Goal: Use online tool/utility: Utilize a website feature to perform a specific function

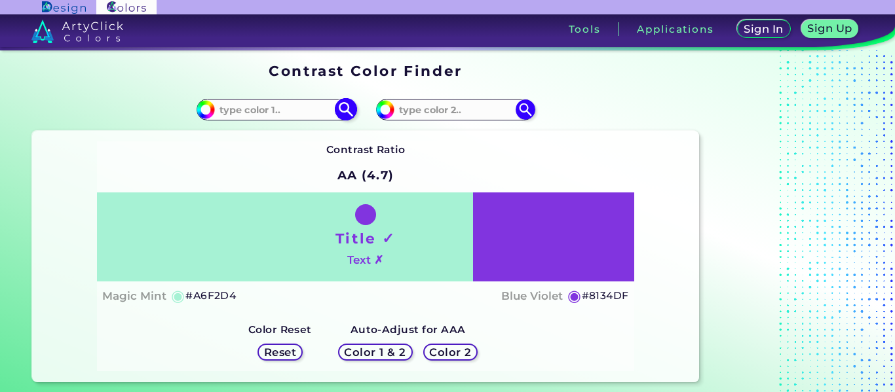
click at [204, 111] on input "#a6f2d4" at bounding box center [204, 108] width 16 height 16
type input "#f2e8a6"
type input "#F2E8A6"
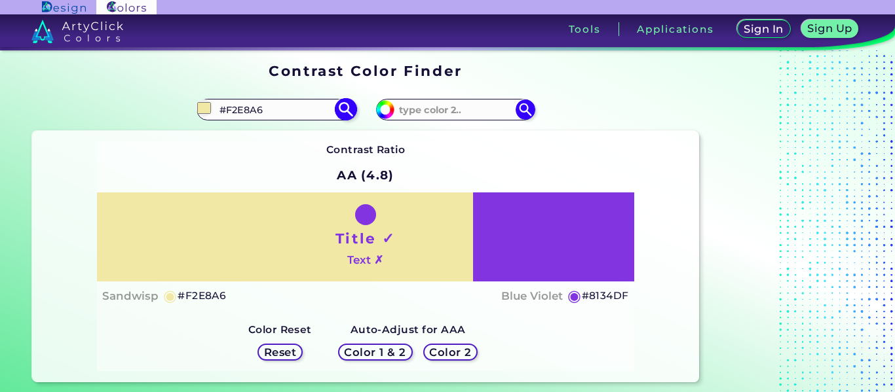
type input "#f2dea6"
type input "#F2DEA6"
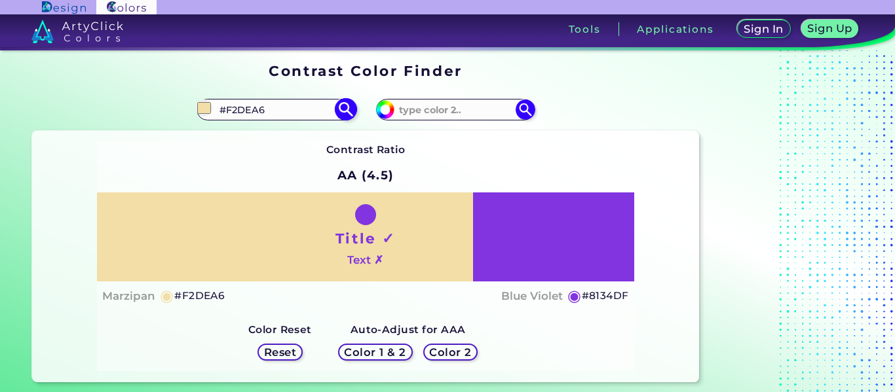
type input "#f5e9c7"
type input "#F5E9C7"
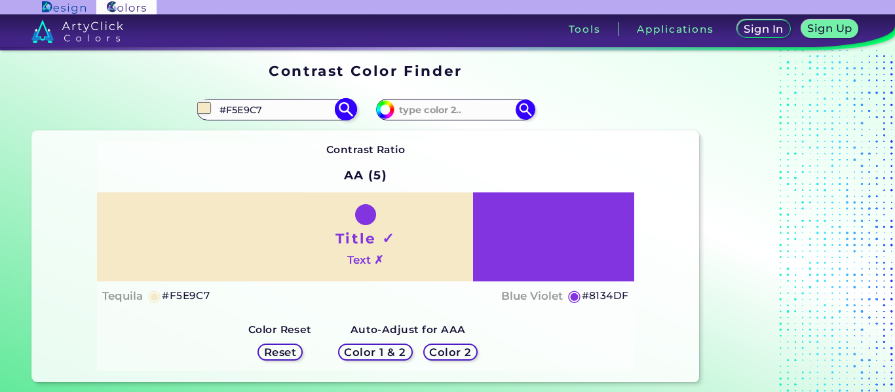
type input "#fff3d1"
type input "#FFF3D1"
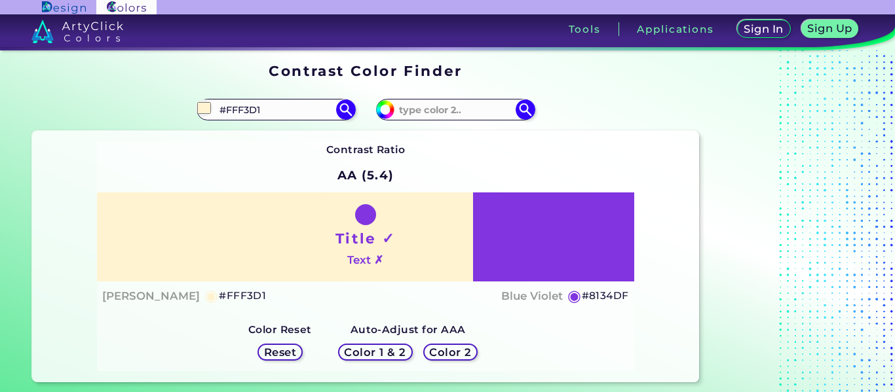
click at [419, 167] on div "Contrast Ratio AA (5.4) Title ✓ Text ✗ Barley White ◉ #FFF3D1 ◉" at bounding box center [365, 256] width 537 height 230
type input "#fff3d1"
click at [381, 105] on input "#8134df" at bounding box center [383, 108] width 16 height 16
type input "#dfa934"
type input "#DFA934"
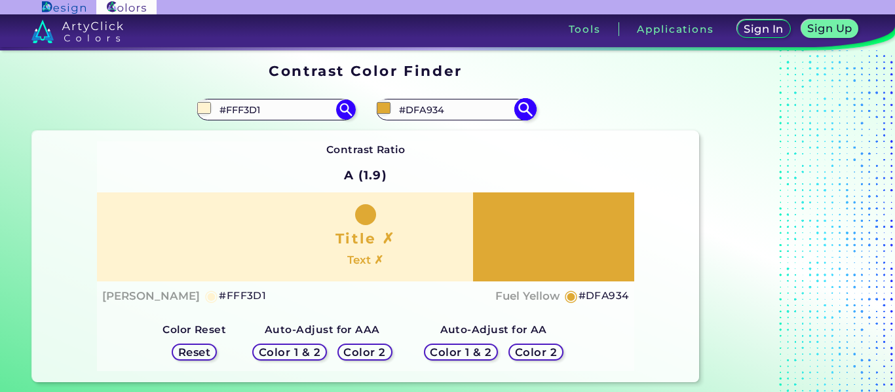
type input "#5f450c"
type input "#5F450C"
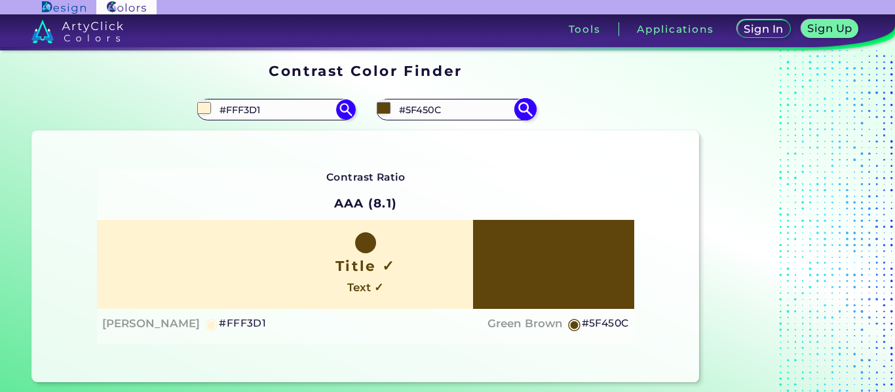
type input "#543c07"
type input "#543C07"
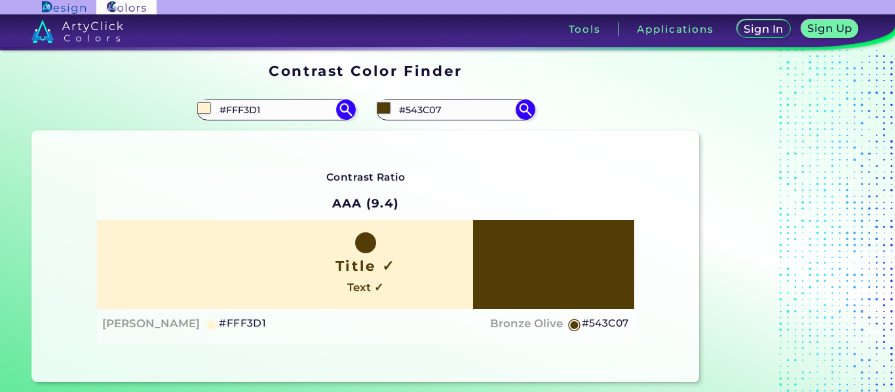
type input "#523800"
type input "#4b3401"
type input "#4B3401"
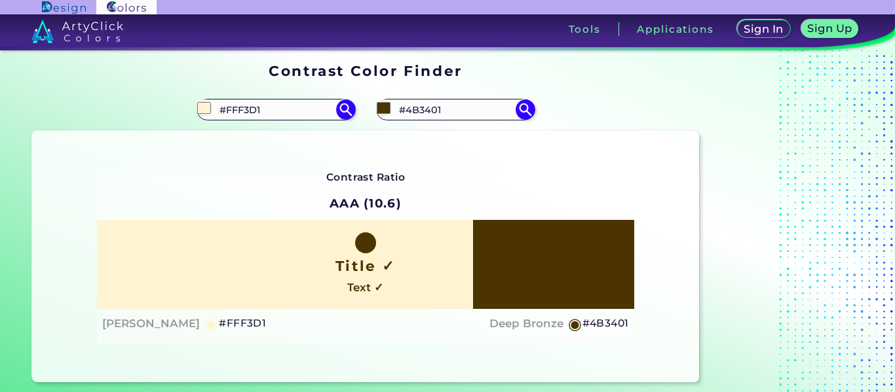
type input "#4b2c01"
type input "#4B2C01"
type input "#4b2501"
type input "#4B2501"
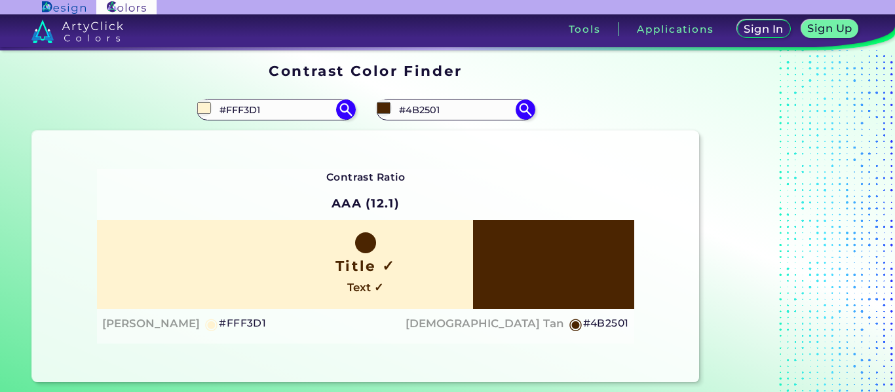
type input "#4d2500"
type input "#4D2500"
click at [559, 174] on div "Contrast Ratio AAA (12) Title ✓ Text ✓ Barley White ◉ #FFF3D1 ◉" at bounding box center [365, 256] width 537 height 175
type input "#4d2500"
click at [206, 109] on input "#fff3d1" at bounding box center [204, 108] width 16 height 16
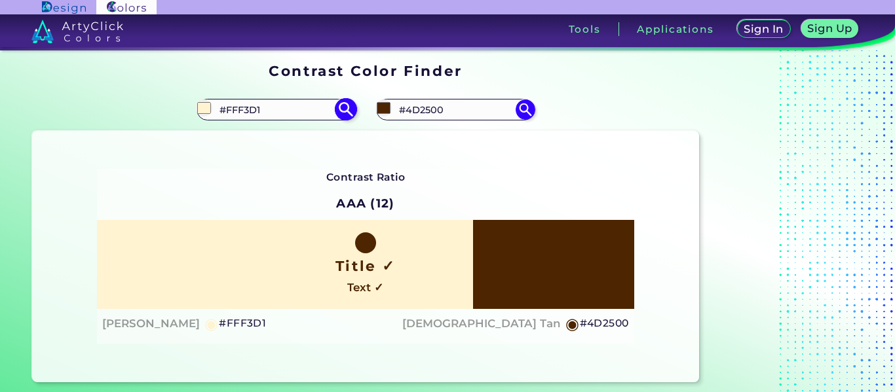
type input "#dac895"
type input "#DAC895"
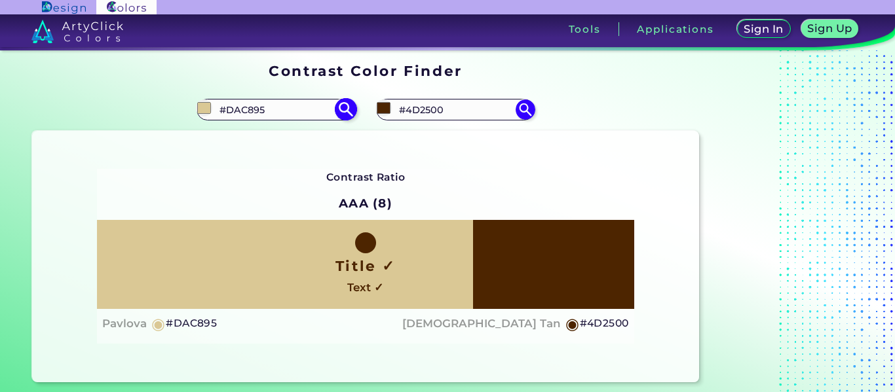
type input "#cbb886"
type input "#CBB886"
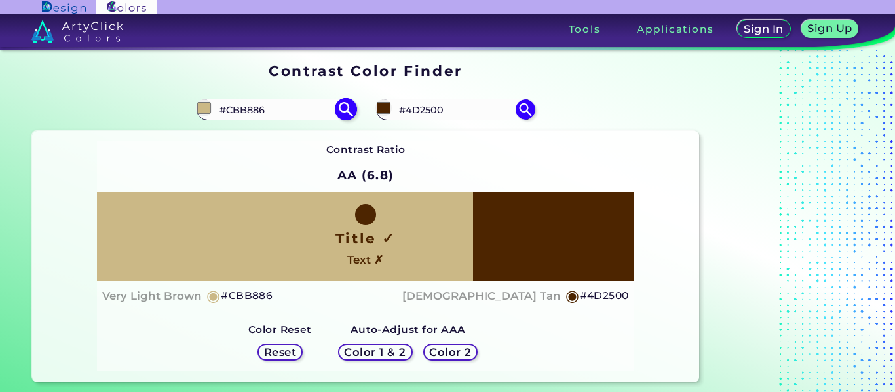
type input "#d9c796"
type input "#D9C796"
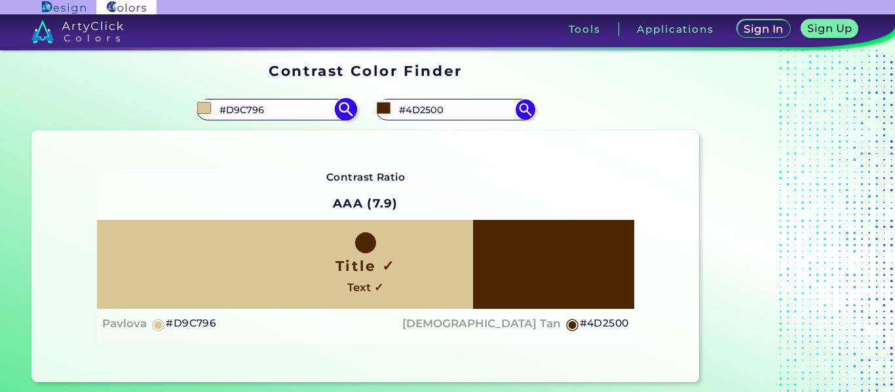
type input "#d6c594"
type input "#D6C594"
type input "#d0bd8b"
type input "#D0BD8B"
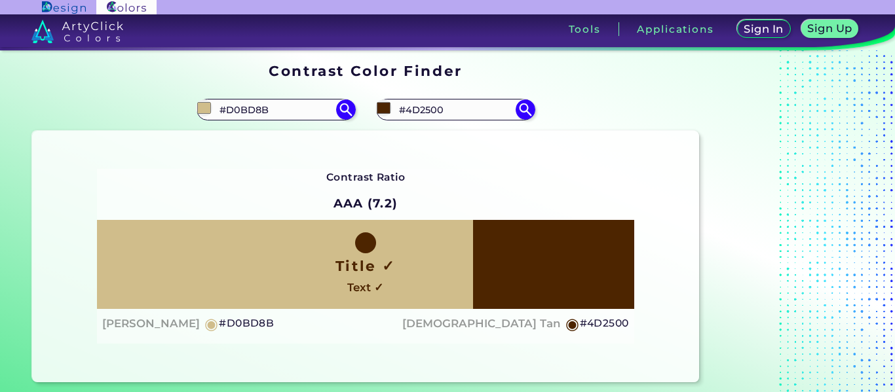
click at [394, 160] on div "Contrast Ratio AAA (7.2) Title ✓ Text ✓ [PERSON_NAME] ◉ #D0BD8B Indian Tan ◉ #4…" at bounding box center [365, 257] width 667 height 252
type input "#d0bd8b"
click at [387, 109] on input "#4d2500" at bounding box center [383, 108] width 16 height 16
type input "#743901"
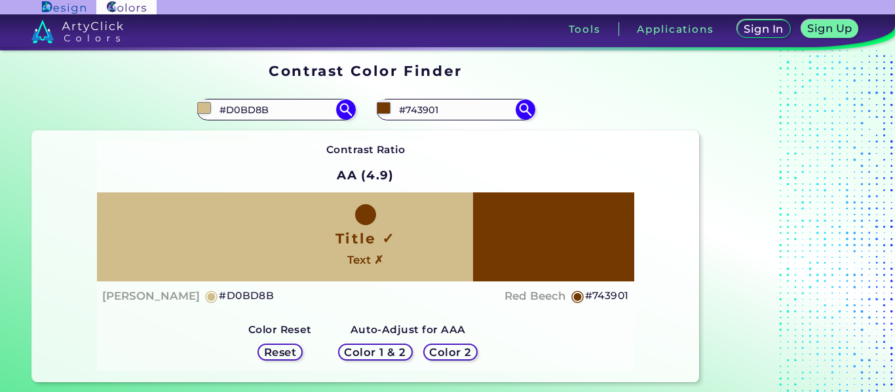
click at [548, 159] on div "Contrast Ratio AA (4.9) Title ✓ Text ✗ [PERSON_NAME] ◉ #D0BD8B ◉" at bounding box center [365, 256] width 537 height 230
type input "#743901"
click at [203, 112] on input "#d0bd8b" at bounding box center [204, 108] width 16 height 16
type input "#f7eaca"
type input "#F7EACA"
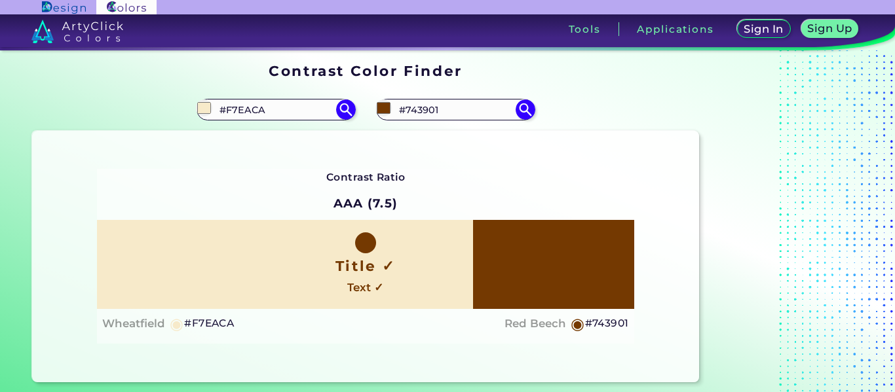
click at [373, 157] on div "Contrast Ratio AAA (7.5) Title ✓ Text ✓ Wheatfield ◉ #F7EACA Red Beech ◉ #743901" at bounding box center [365, 257] width 667 height 252
type input "#f7eaca"
click at [383, 105] on input "#743901" at bounding box center [383, 108] width 16 height 16
type input "#422000"
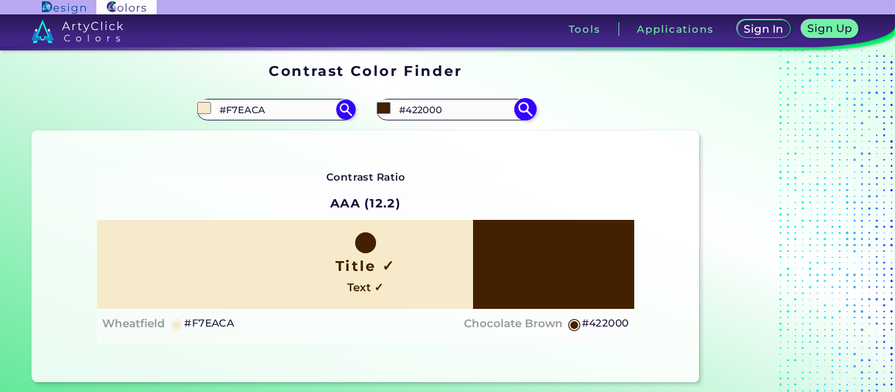
type input "#2e1600"
type input "#2E1600"
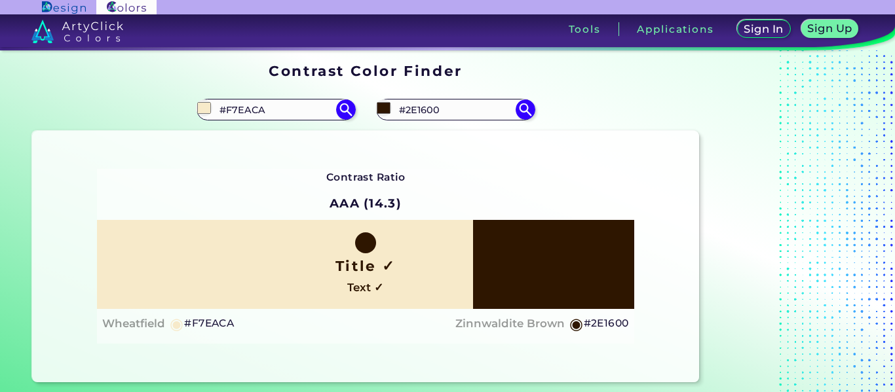
click at [552, 173] on div "Contrast Ratio AAA (14.3) Title ✓ Text ✓ Wheatfield ◉ #F7EACA ◉" at bounding box center [365, 256] width 537 height 175
click at [386, 109] on input "#2e1600" at bounding box center [383, 108] width 16 height 16
type input "#753900"
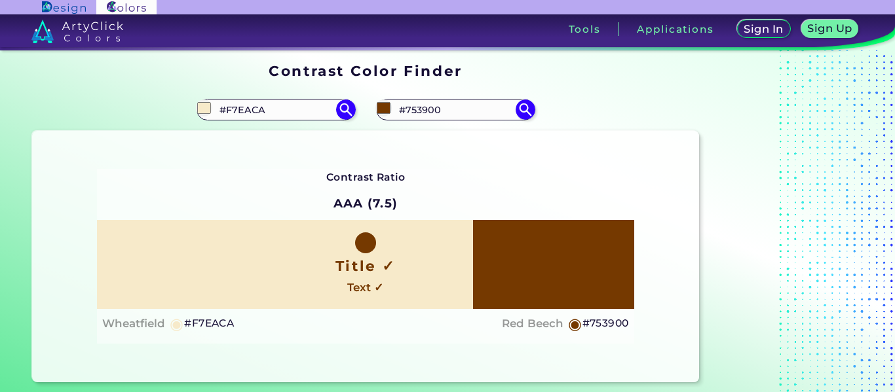
click at [542, 171] on div "Contrast Ratio AAA (7.5) Title ✓ Text ✓ Wheatfield ◉ #F7EACA ◉" at bounding box center [365, 256] width 537 height 175
type input "#753900"
click at [200, 111] on input "#f7eaca" at bounding box center [204, 108] width 16 height 16
type input "#bcab80"
type input "#BCAB80"
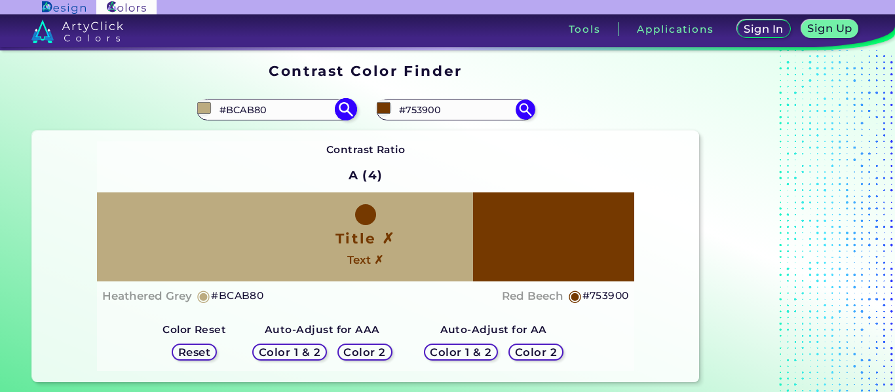
type input "#c2b289"
type input "#C2B289"
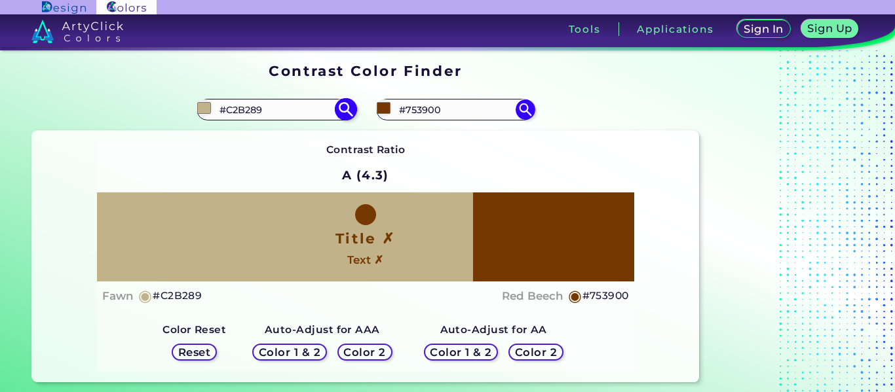
type input "#fbf3e0"
type input "#FBF3E0"
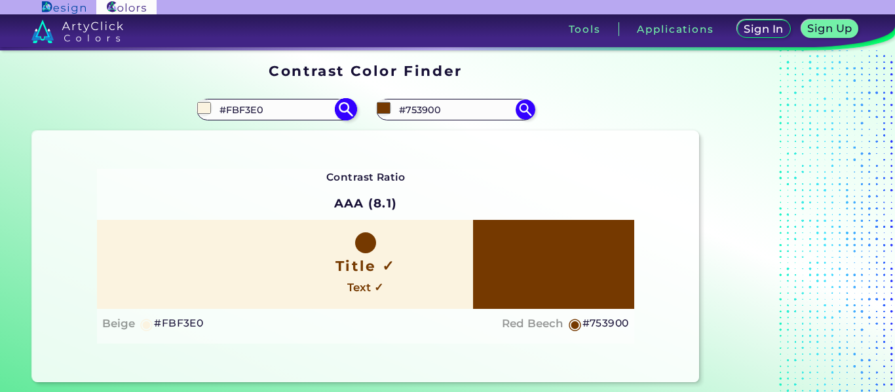
type input "#eedfb9"
type input "#EEDFB9"
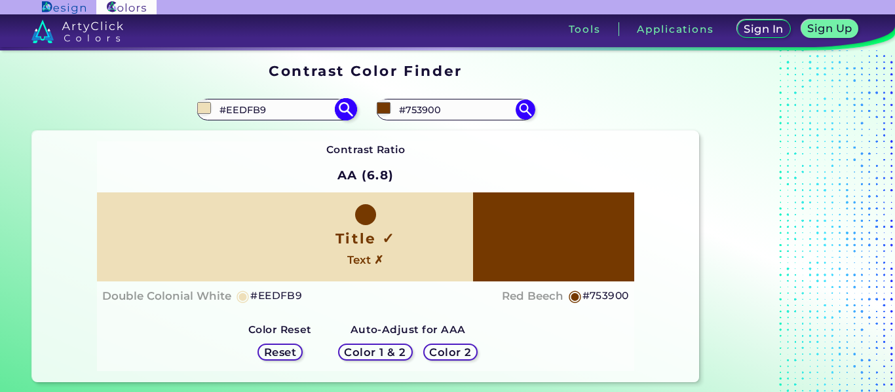
type input "#e0ce9e"
type input "#E0CE9E"
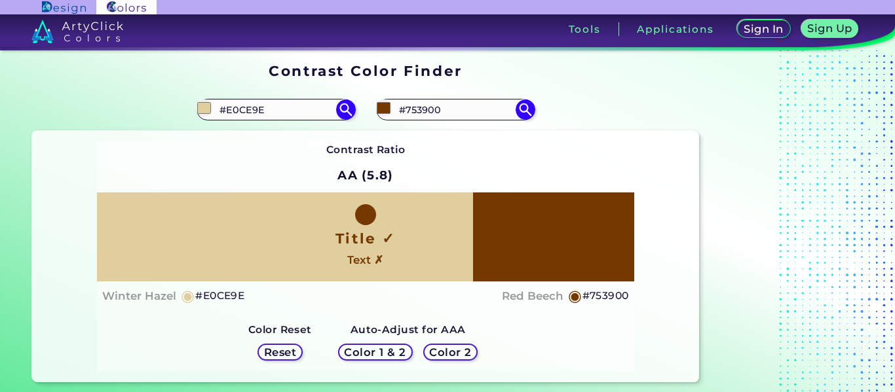
click at [466, 156] on div "Contrast Ratio AA (5.8) Title ✓ Text ✗ [PERSON_NAME] ◉ #E0CE9E ◉" at bounding box center [365, 256] width 537 height 230
type input "#e0ce9e"
click at [385, 106] on input "#753900" at bounding box center [383, 108] width 16 height 16
type input "#63370d"
type input "#63370D"
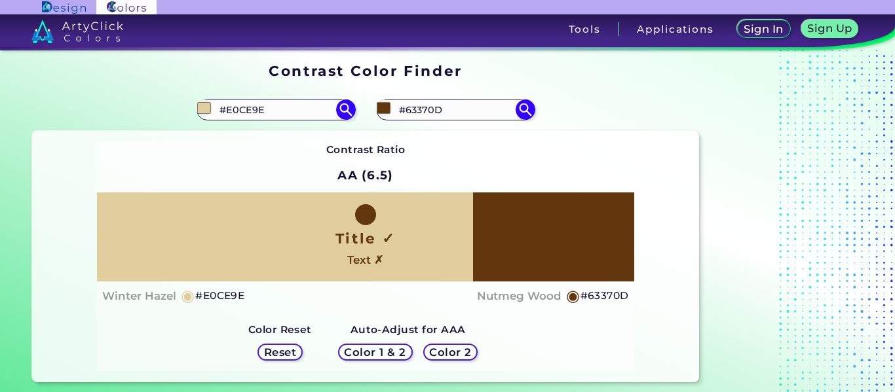
click at [343, 159] on div "Contrast Ratio AA (6.5)" at bounding box center [365, 166] width 79 height 51
type input "#63370d"
click at [201, 103] on input "#e0ce9e" at bounding box center [204, 108] width 16 height 16
type input "#f0e5c7"
type input "#F0E5C7"
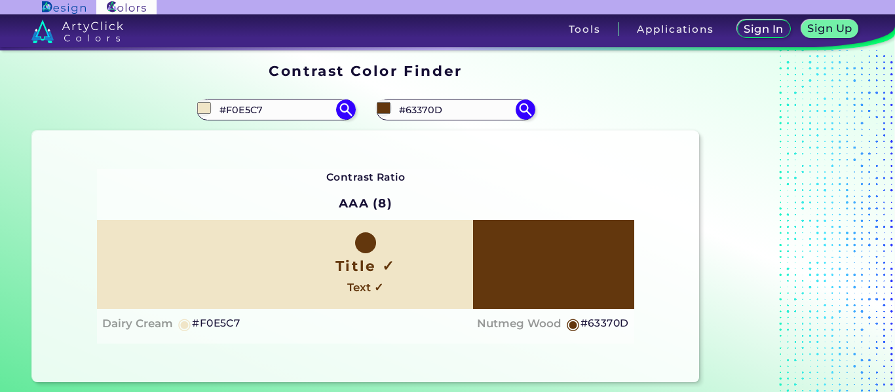
click at [470, 185] on div "Contrast Ratio AAA (8) Title ✓ Text ✓ Dairy Cream ◉ #F0E5C7 ◉" at bounding box center [365, 256] width 537 height 175
type input "#f0e5c7"
click at [384, 110] on input "#63370d" at bounding box center [383, 108] width 16 height 16
type input "#452302"
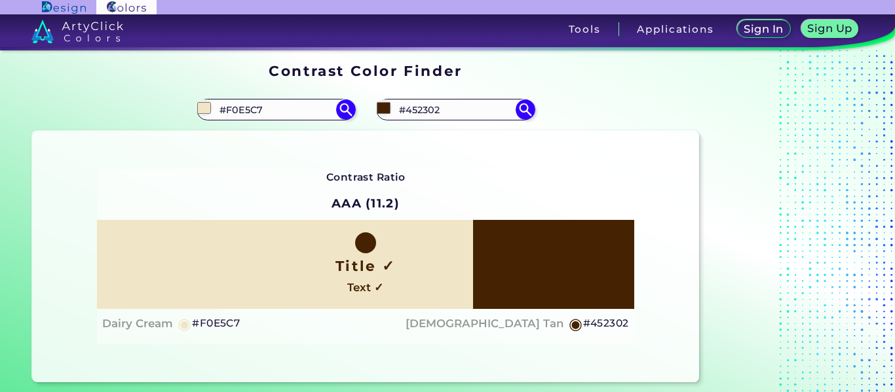
click at [561, 169] on div "Contrast Ratio AAA (11.2) Title ✓ Text ✓ Dairy Cream ◉ #F0E5C7 ◉" at bounding box center [365, 256] width 537 height 175
click at [381, 105] on input "#452302" at bounding box center [383, 108] width 16 height 16
type input "#623609"
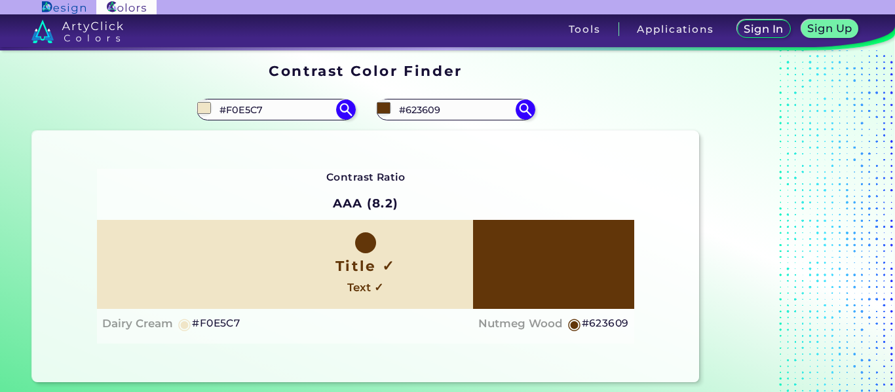
click at [569, 172] on div "Contrast Ratio AAA (8.2) Title ✓ Text ✓ Dairy Cream ◉ #F0E5C7 ◉" at bounding box center [365, 256] width 537 height 175
type input "#623609"
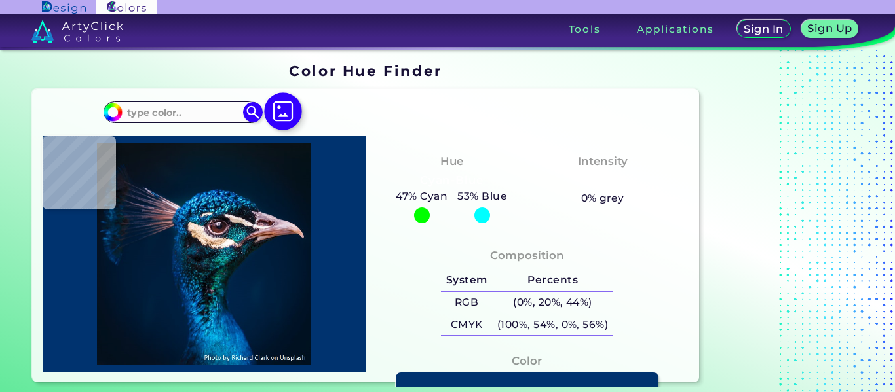
click at [286, 113] on img at bounding box center [284, 111] width 38 height 38
click at [0, 0] on input "file" at bounding box center [0, 0] width 0 height 0
